Goal: Transaction & Acquisition: Purchase product/service

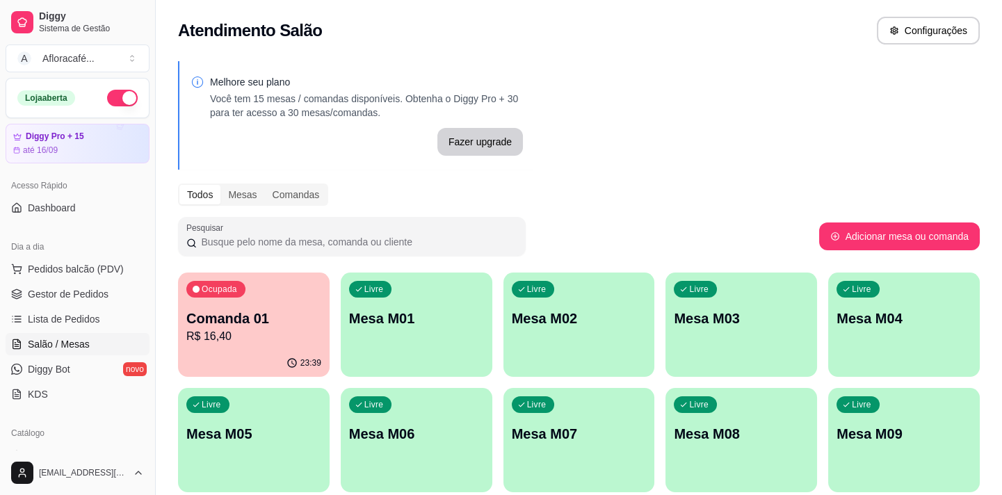
click at [424, 312] on p "Mesa M01" at bounding box center [416, 318] width 135 height 19
click at [453, 290] on div "Livre Mesa M01" at bounding box center [417, 316] width 152 height 88
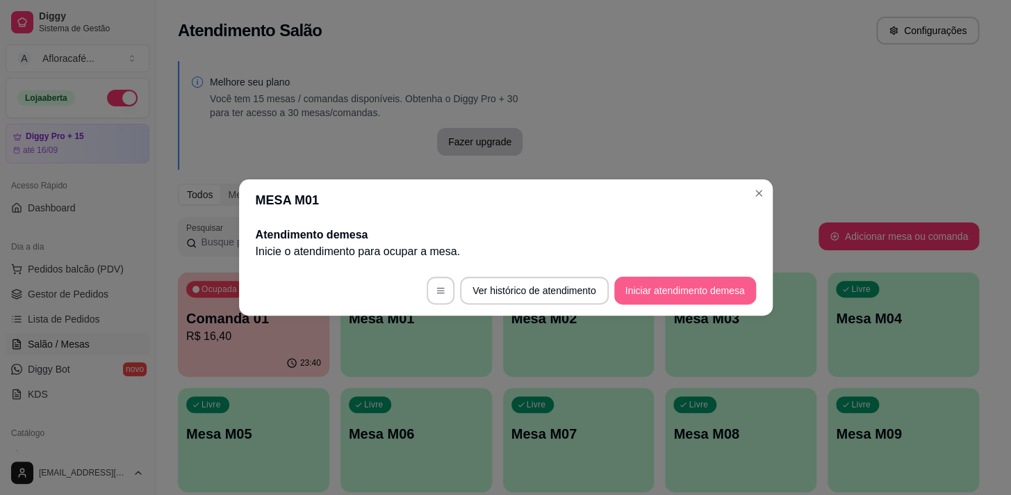
click at [727, 292] on button "Iniciar atendimento de mesa" at bounding box center [685, 291] width 142 height 28
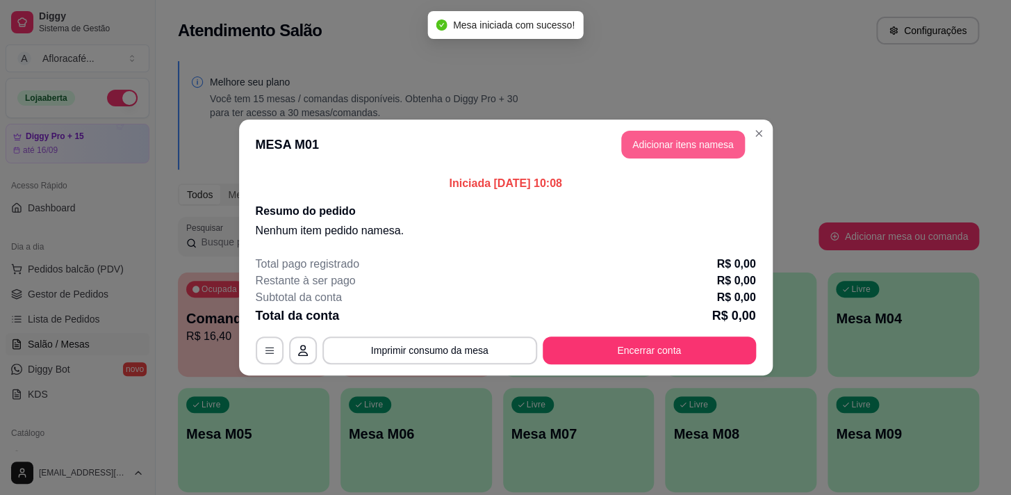
click at [659, 147] on button "Adicionar itens na mesa" at bounding box center [683, 145] width 124 height 28
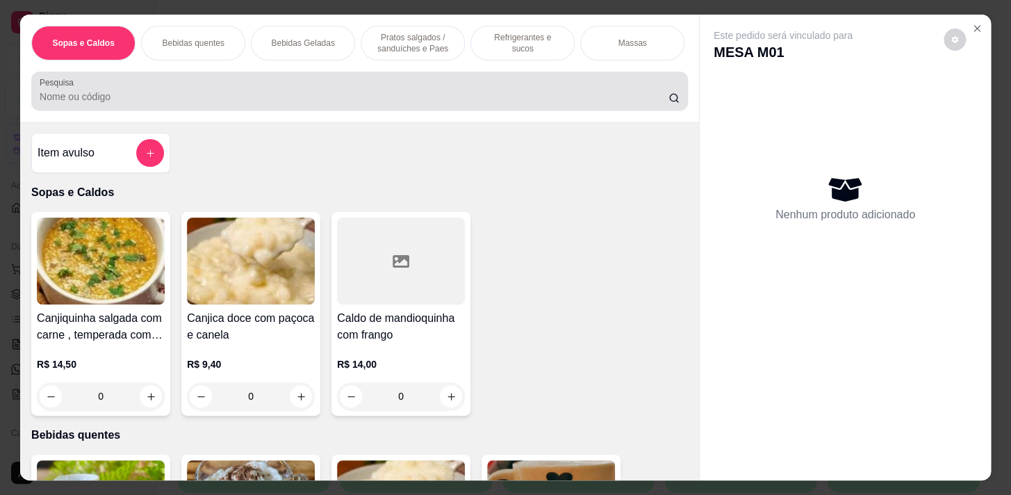
click at [361, 88] on div at bounding box center [360, 91] width 640 height 28
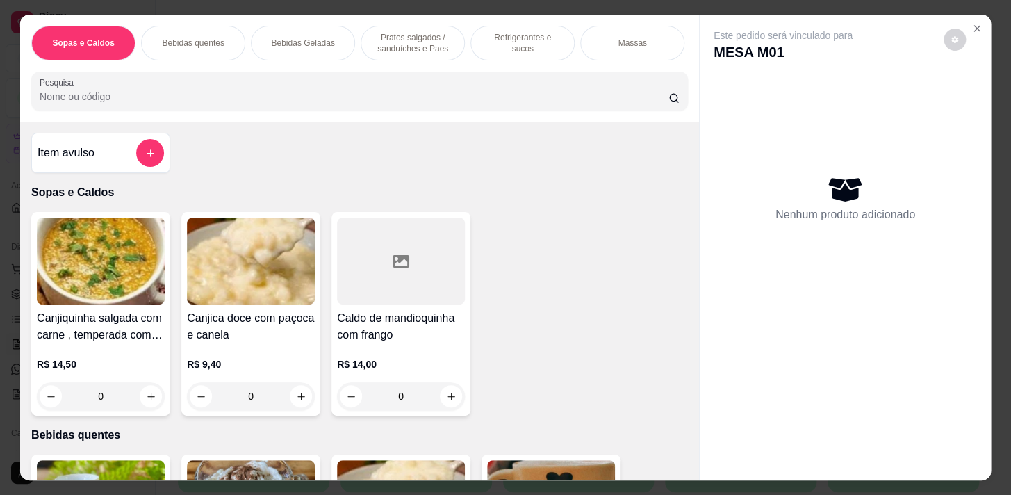
scroll to position [379, 0]
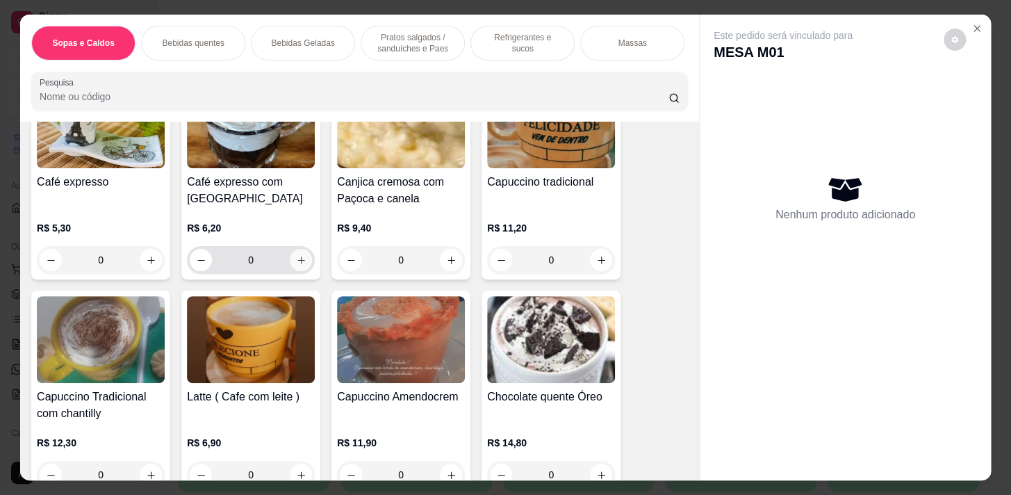
click at [297, 266] on icon "increase-product-quantity" at bounding box center [301, 260] width 10 height 10
type input "1"
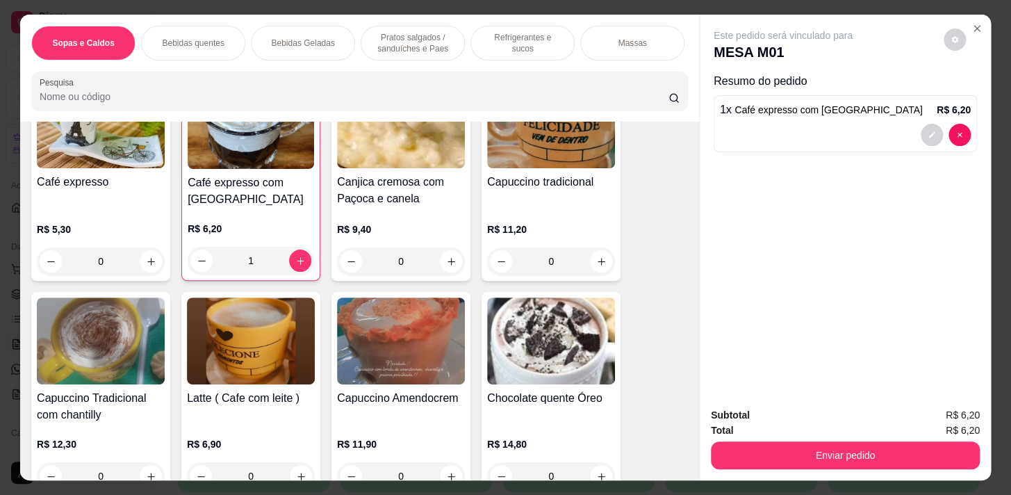
click at [427, 37] on p "Pratos salgados / sanduíches e Paes" at bounding box center [413, 43] width 81 height 22
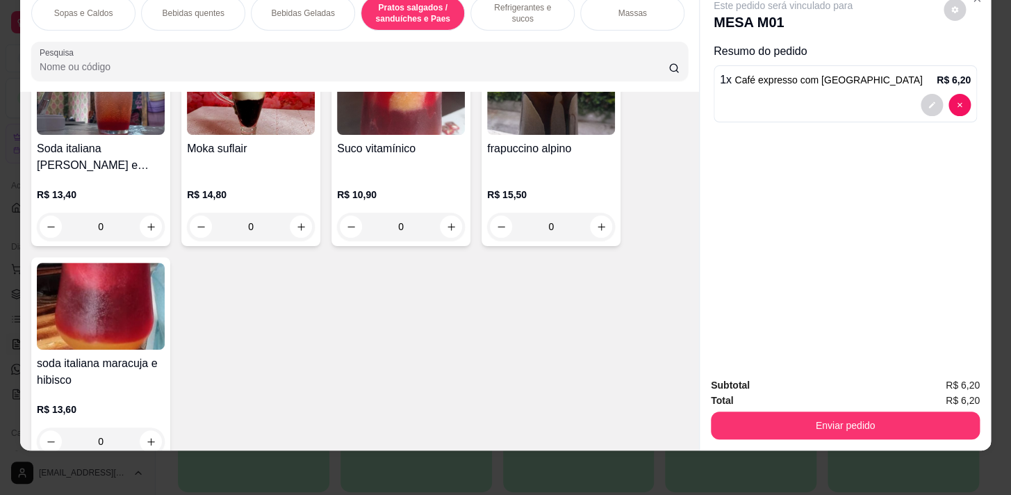
scroll to position [0, 0]
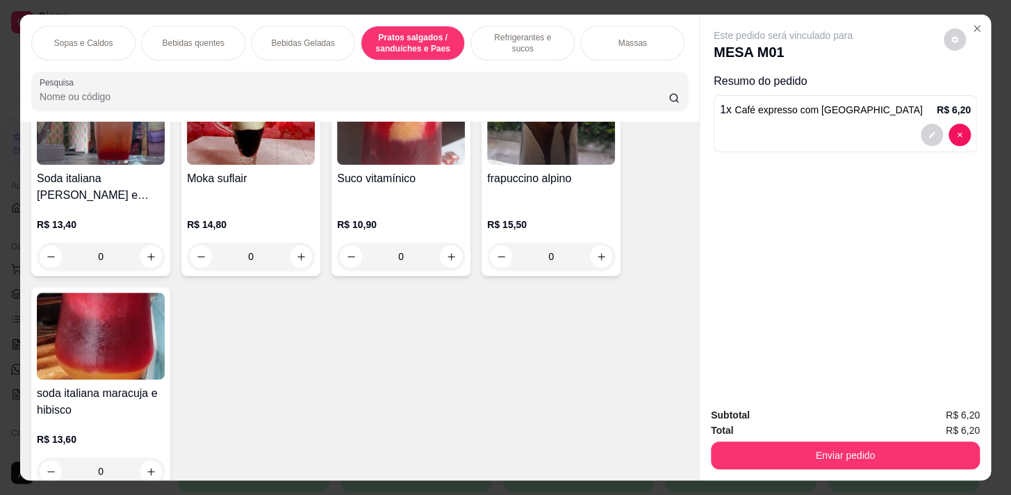
click at [85, 41] on p "Sopas e Caldos" at bounding box center [83, 43] width 59 height 11
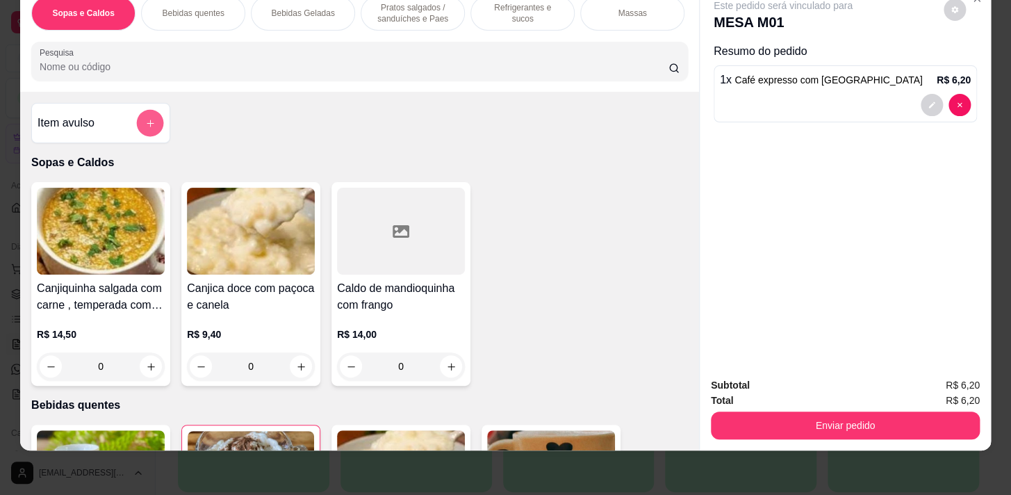
click at [145, 127] on icon "add-separate-item" at bounding box center [150, 123] width 10 height 10
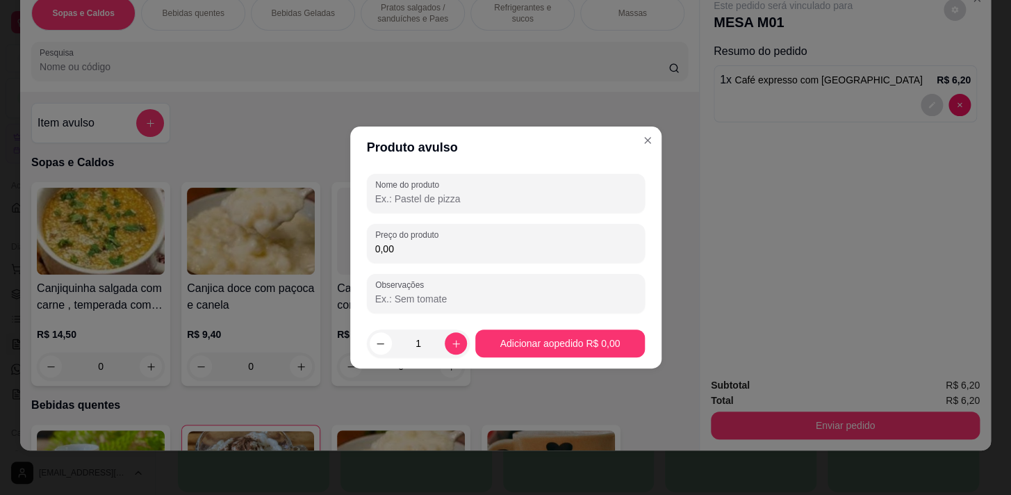
click at [406, 192] on input "Nome do produto" at bounding box center [505, 199] width 261 height 14
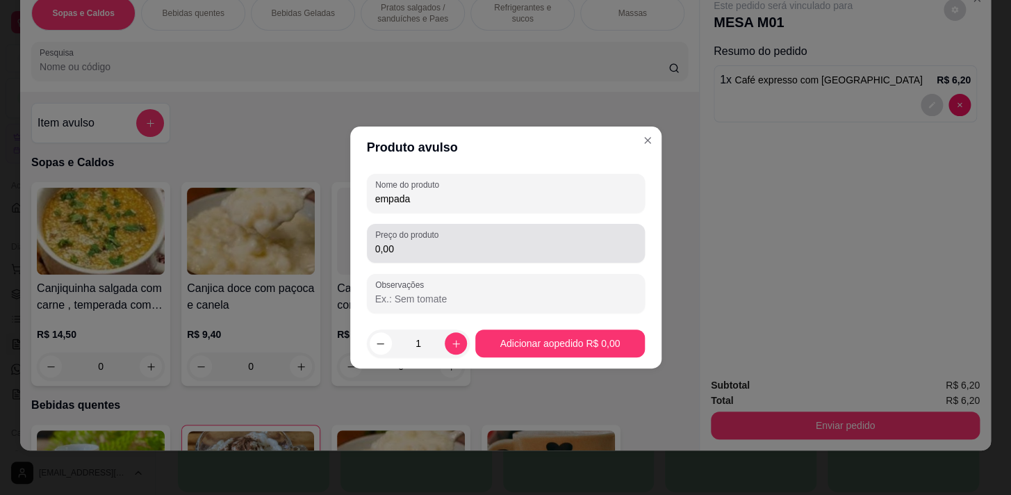
type input "empada"
click at [439, 257] on div "Preço do produto 0,00" at bounding box center [506, 243] width 278 height 39
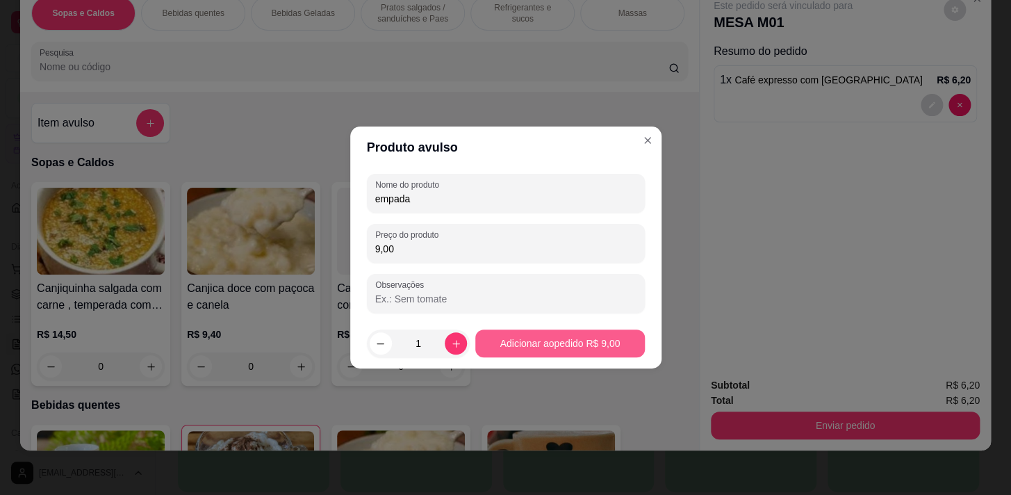
type input "9,00"
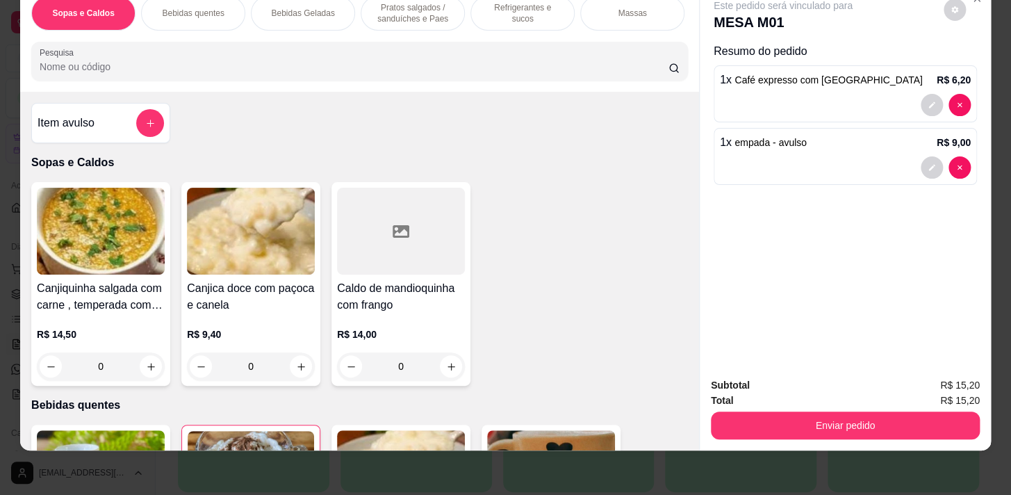
click at [398, 6] on p "Pratos salgados / sanduíches e Paes" at bounding box center [413, 13] width 81 height 22
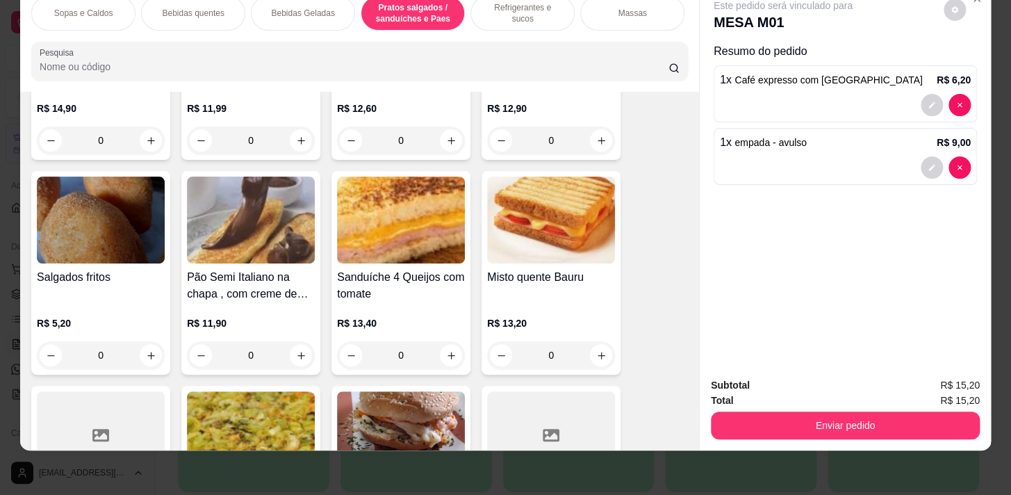
scroll to position [5327, 0]
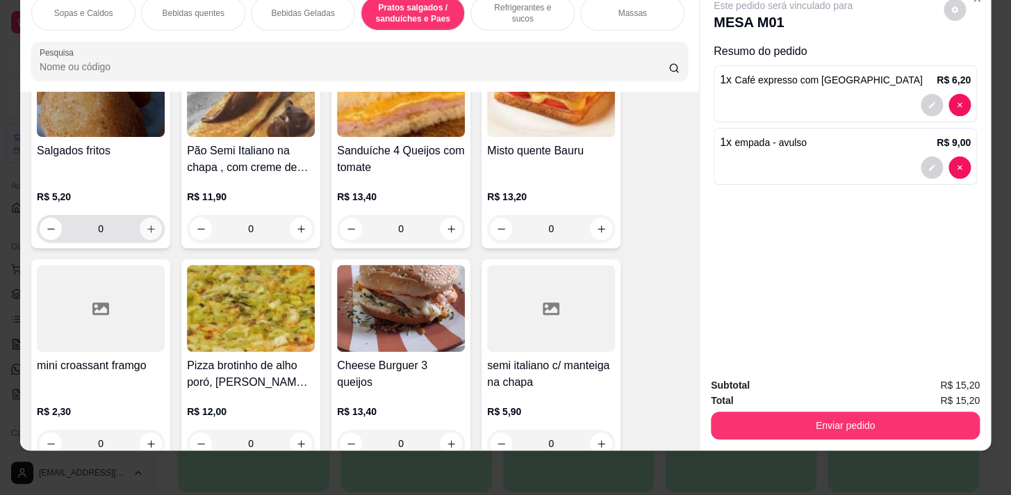
click at [146, 231] on icon "increase-product-quantity" at bounding box center [151, 229] width 10 height 10
type input "1"
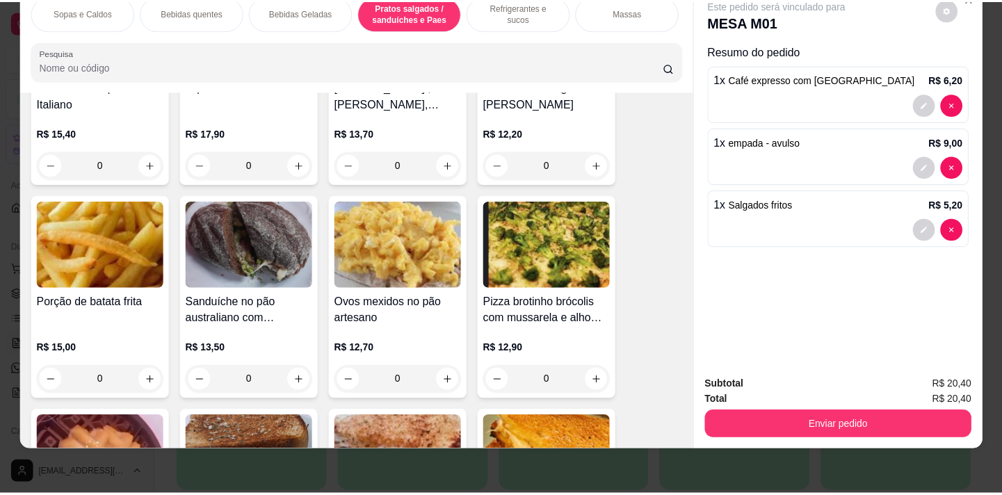
scroll to position [4254, 0]
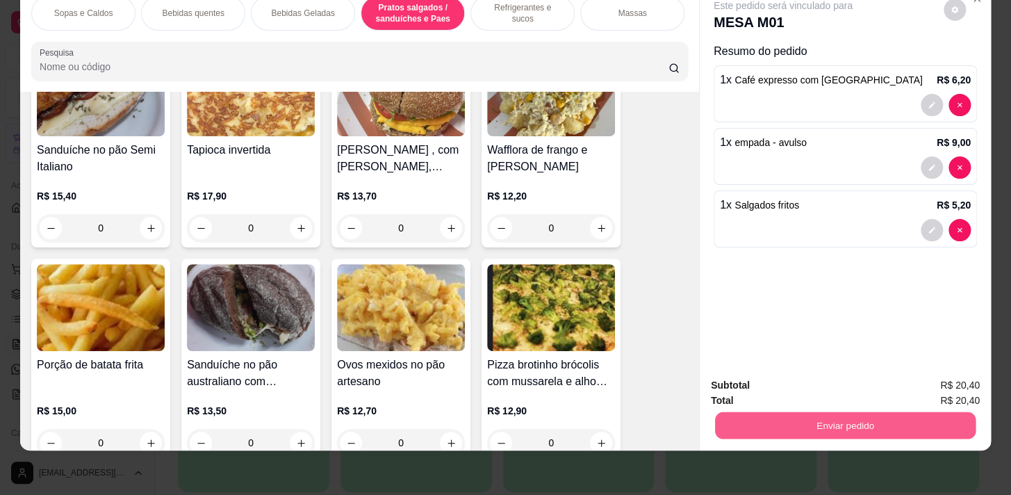
click at [943, 415] on button "Enviar pedido" at bounding box center [845, 425] width 261 height 27
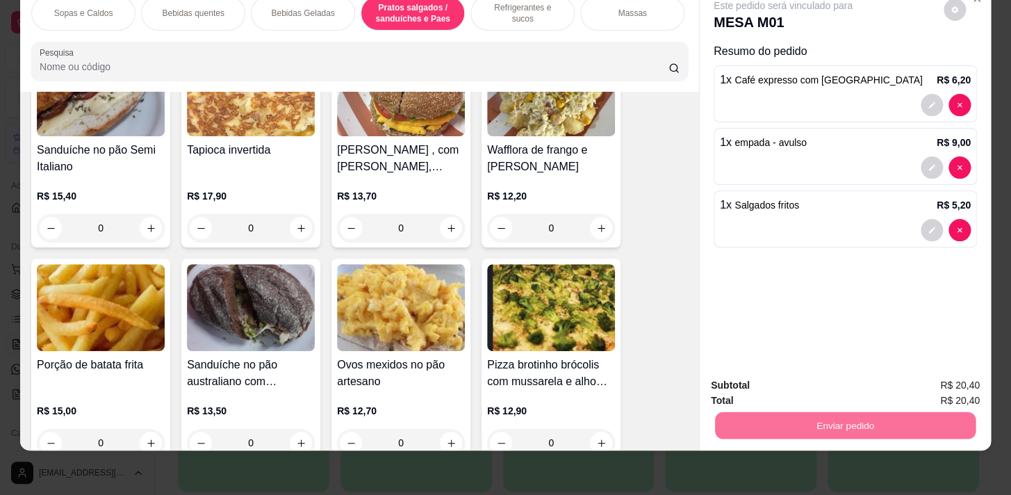
click at [831, 381] on button "Não registrar e enviar pedido" at bounding box center [799, 382] width 145 height 26
